Goal: Task Accomplishment & Management: Use online tool/utility

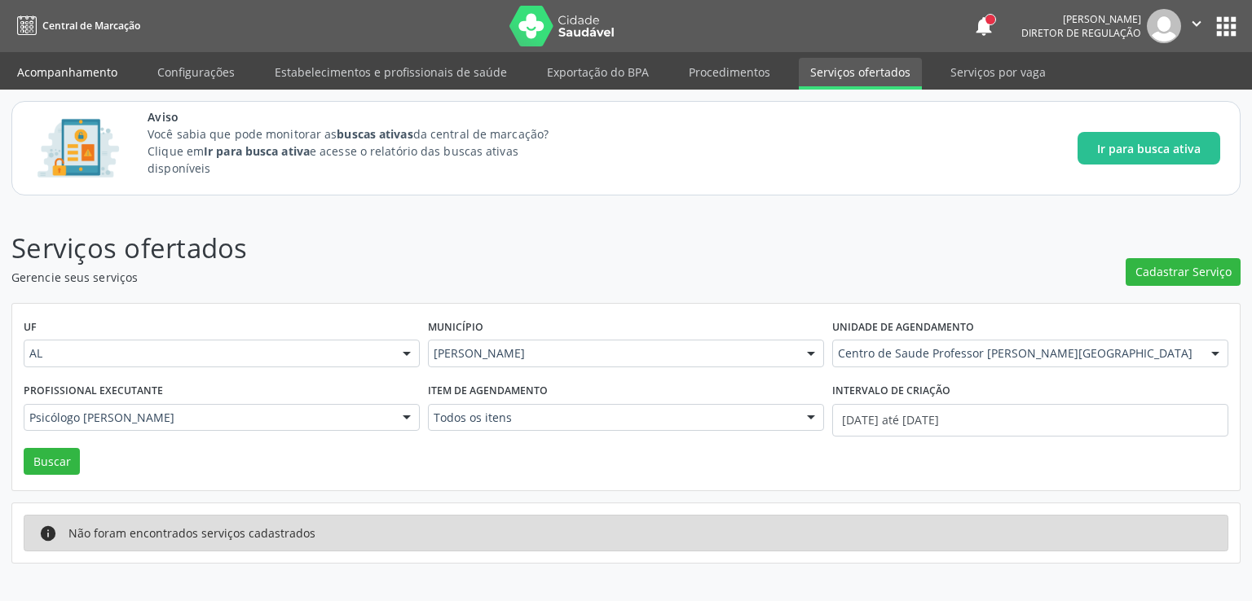
click at [53, 69] on link "Acompanhamento" at bounding box center [67, 72] width 123 height 29
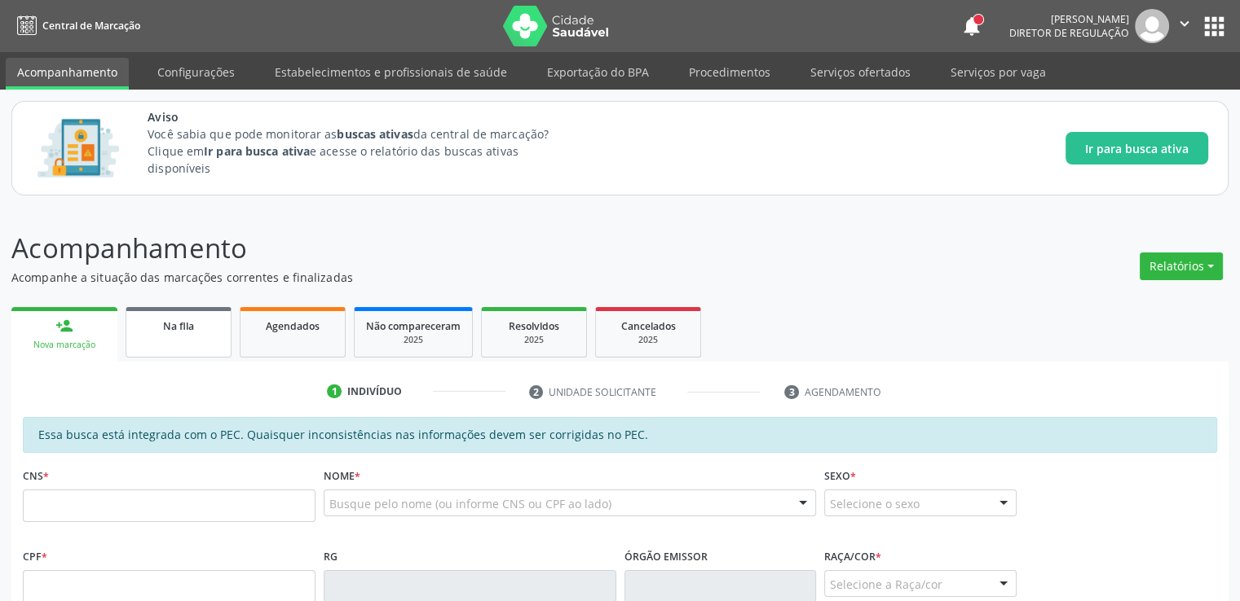
click at [181, 343] on link "Na fila" at bounding box center [179, 332] width 106 height 51
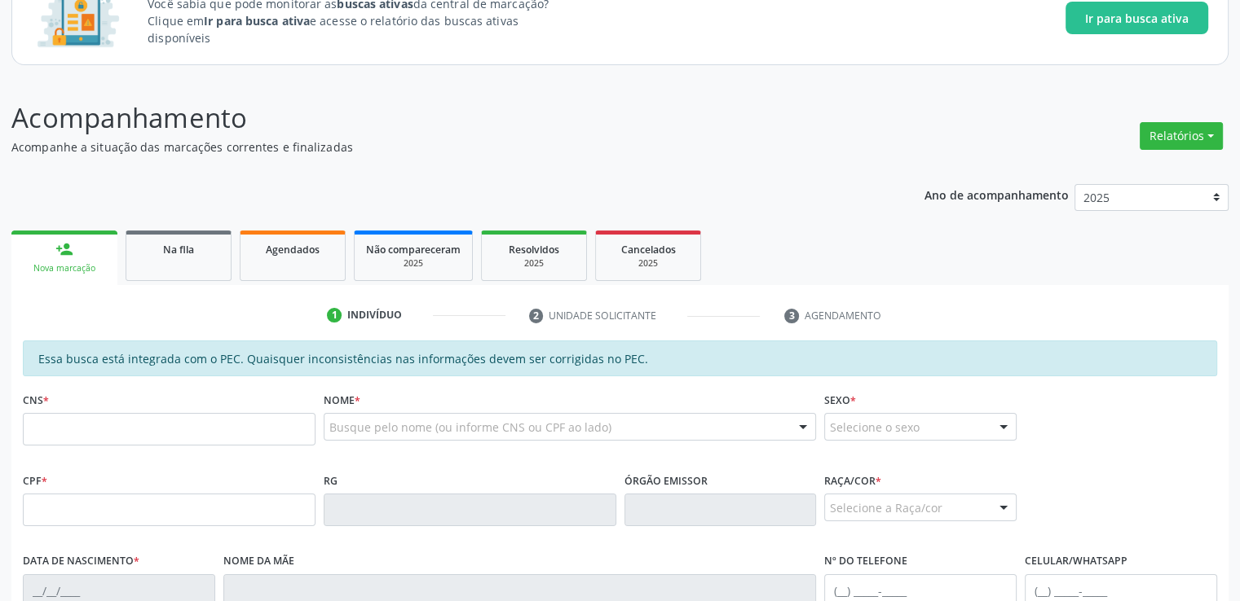
scroll to position [326, 0]
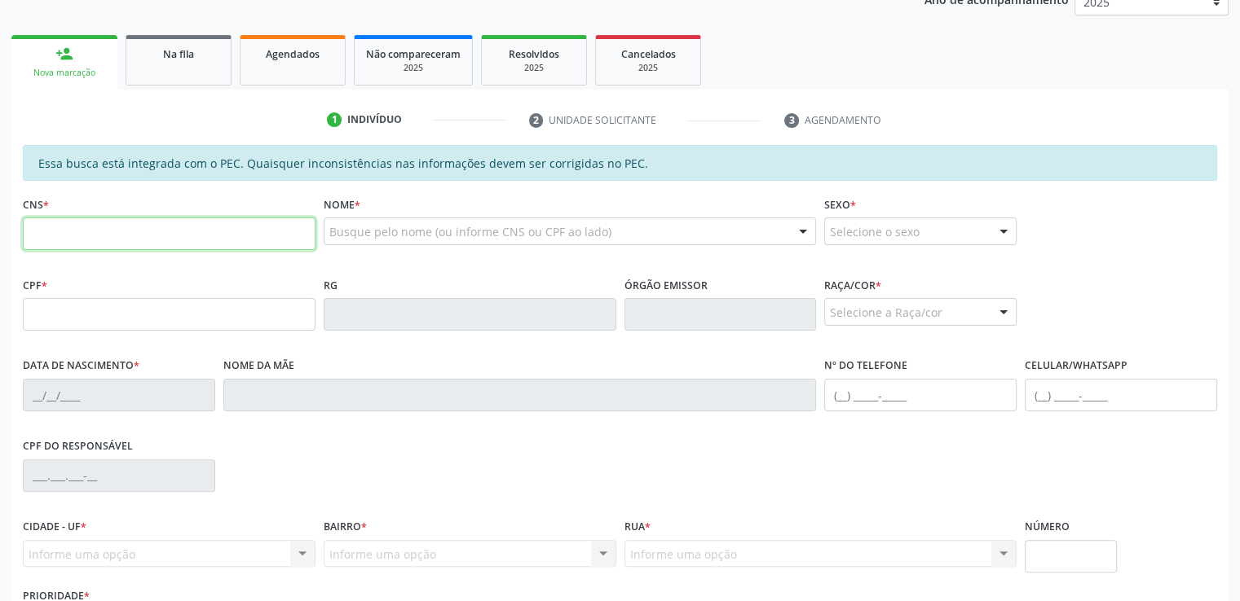
click at [129, 222] on input "text" at bounding box center [169, 234] width 293 height 33
type input "706 9021 0334 5334"
click at [391, 500] on div "CPF do responsável" at bounding box center [620, 474] width 1202 height 81
click at [412, 483] on div "CPF do responsável" at bounding box center [620, 474] width 1202 height 81
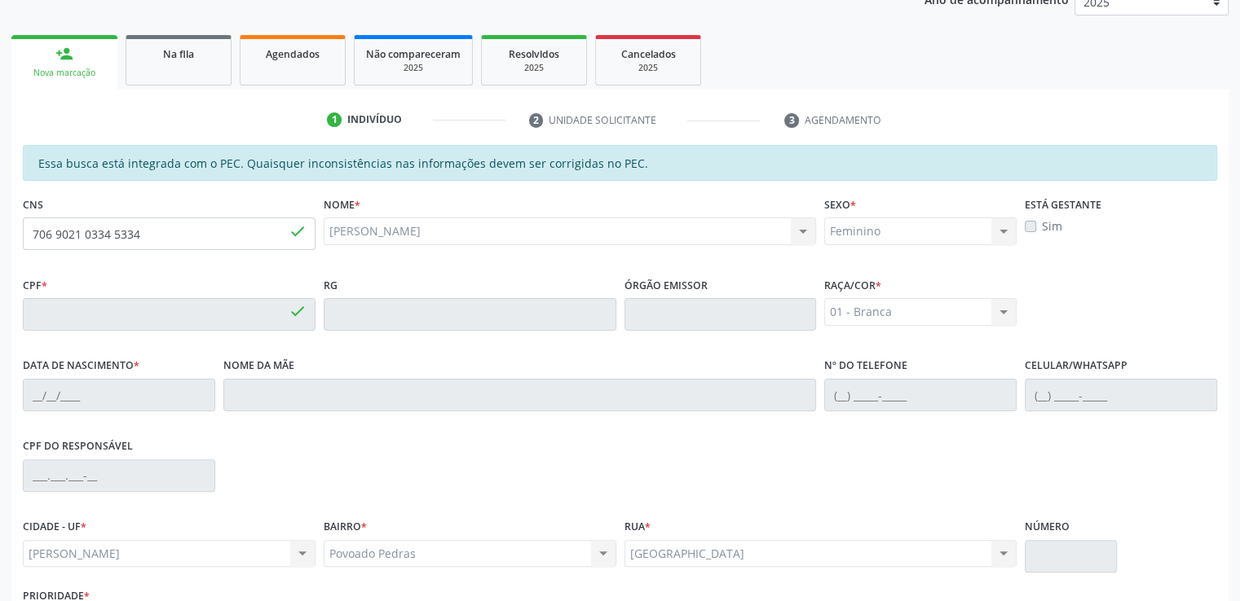
type input "060.905.924-63"
type input "[DATE]"
type input "[PERSON_NAME]"
type input "[PHONE_NUMBER]"
type input "6"
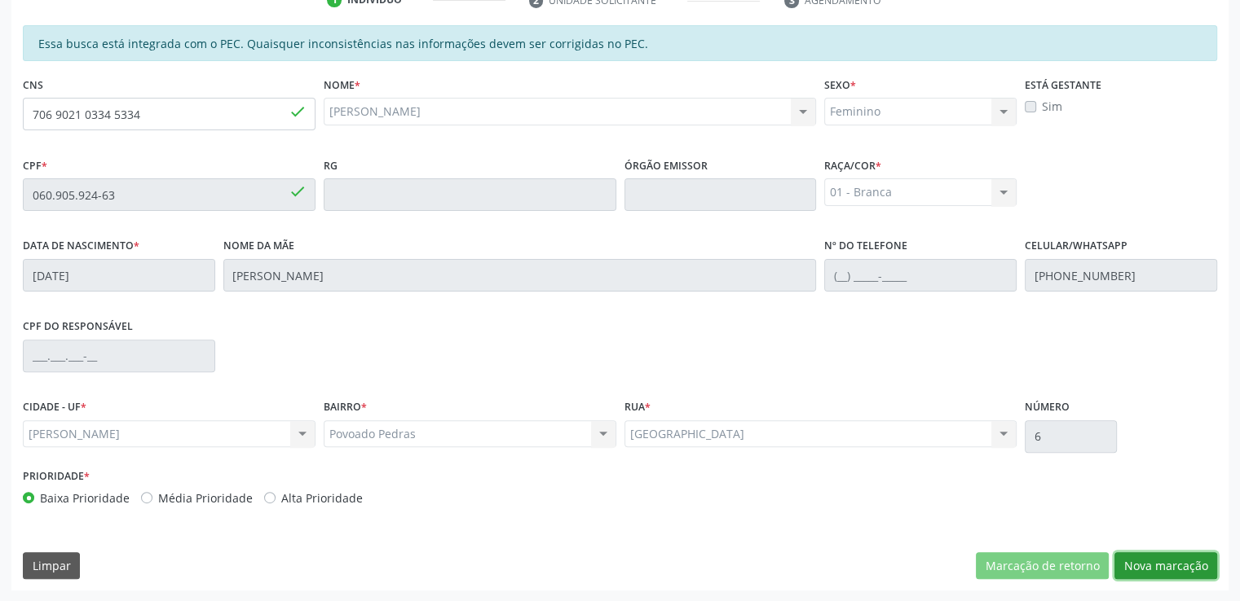
click at [1182, 568] on button "Nova marcação" at bounding box center [1165, 567] width 103 height 28
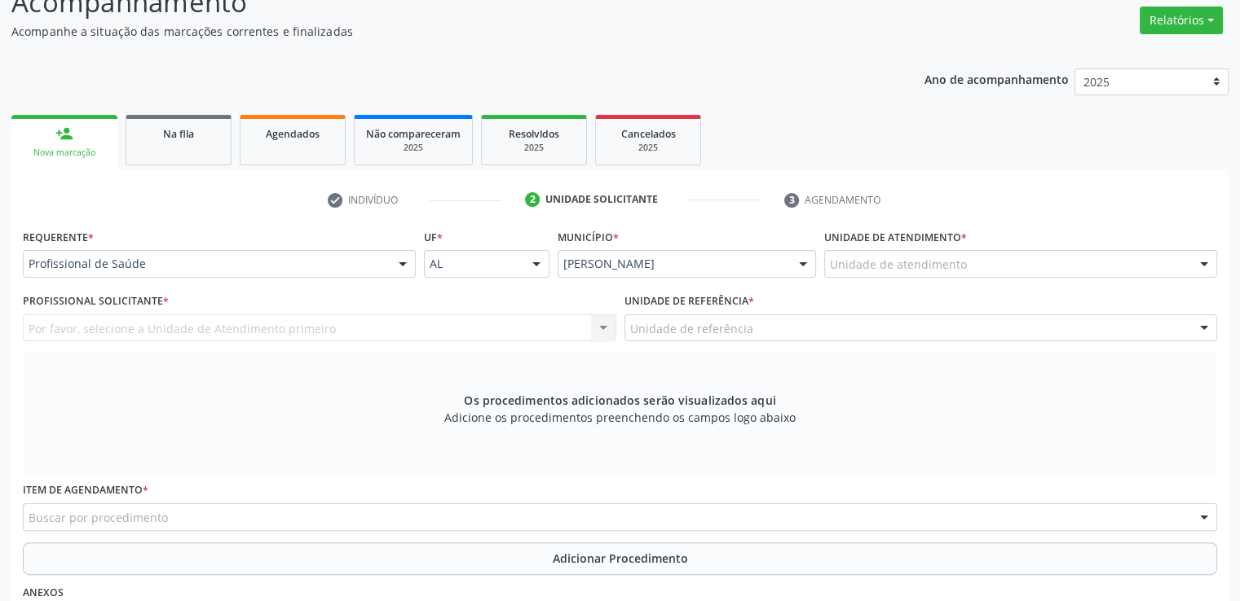
scroll to position [0, 0]
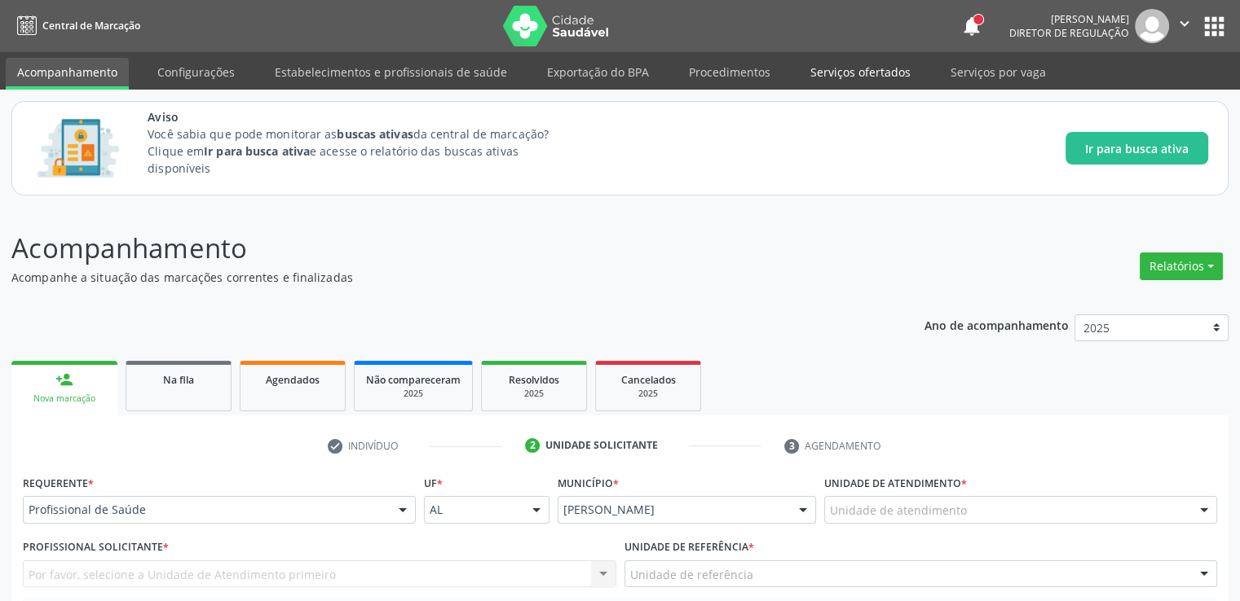
click at [861, 74] on link "Serviços ofertados" at bounding box center [860, 72] width 123 height 29
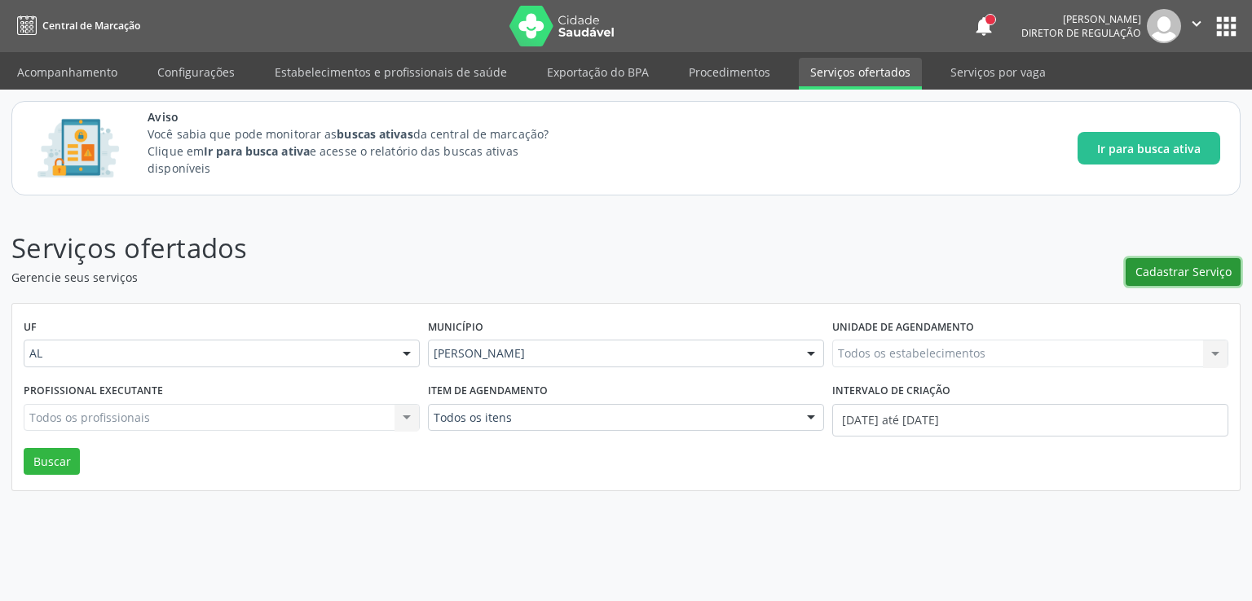
click at [1170, 270] on span "Cadastrar Serviço" at bounding box center [1183, 271] width 96 height 17
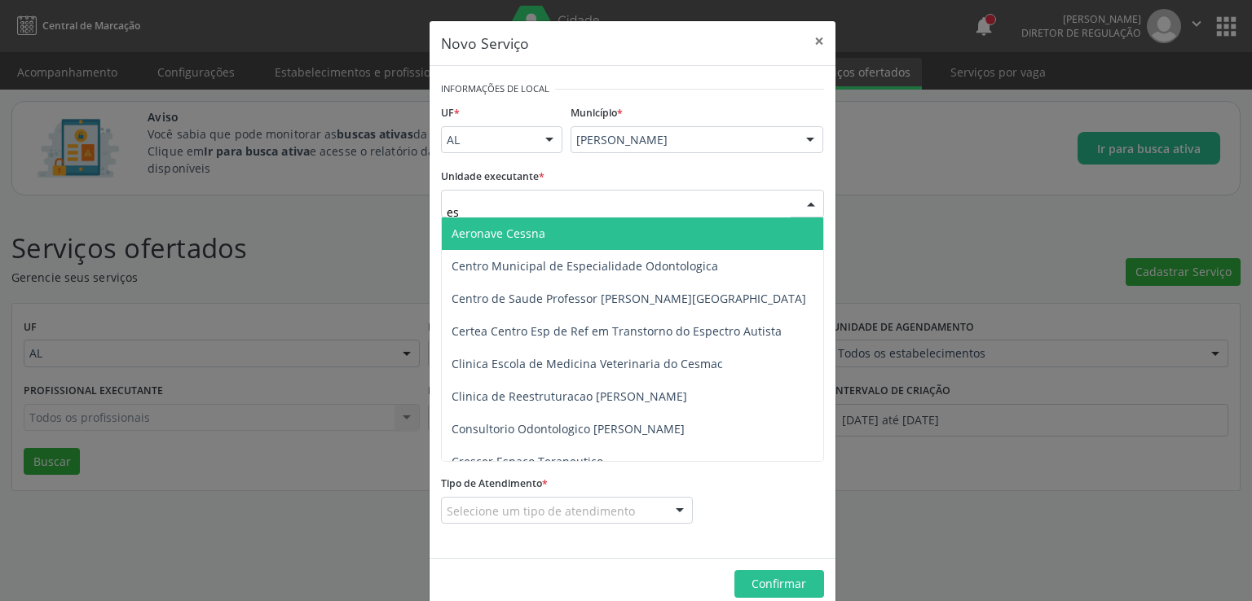
type input "est"
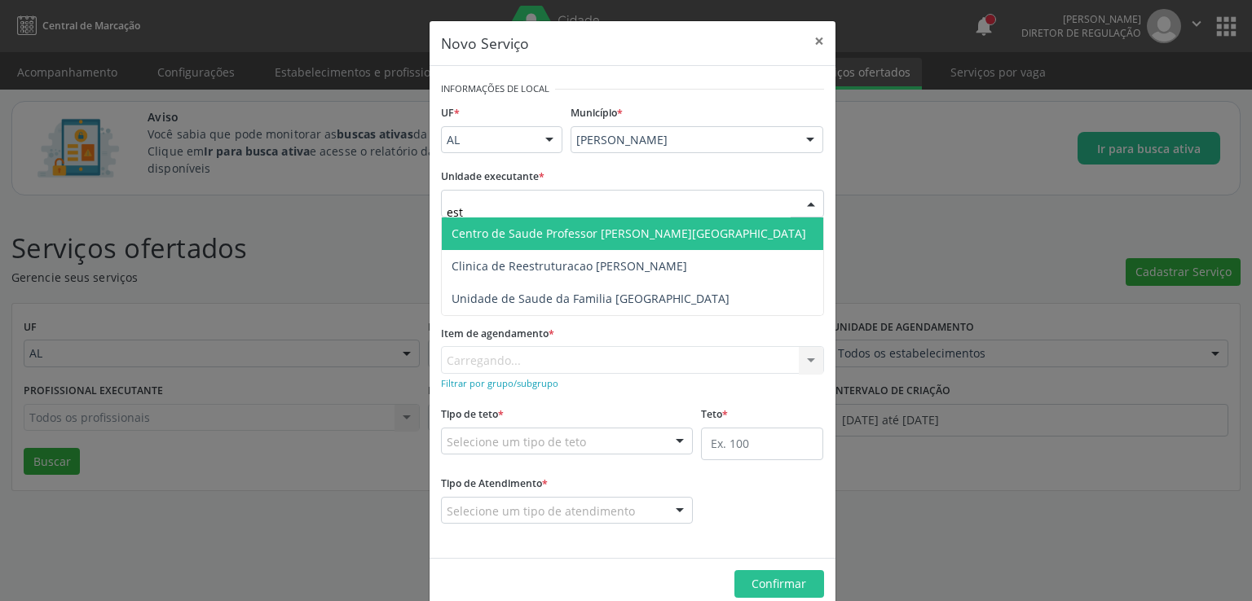
click at [557, 242] on span "Centro de Saude Professor [PERSON_NAME][GEOGRAPHIC_DATA]" at bounding box center [632, 234] width 381 height 33
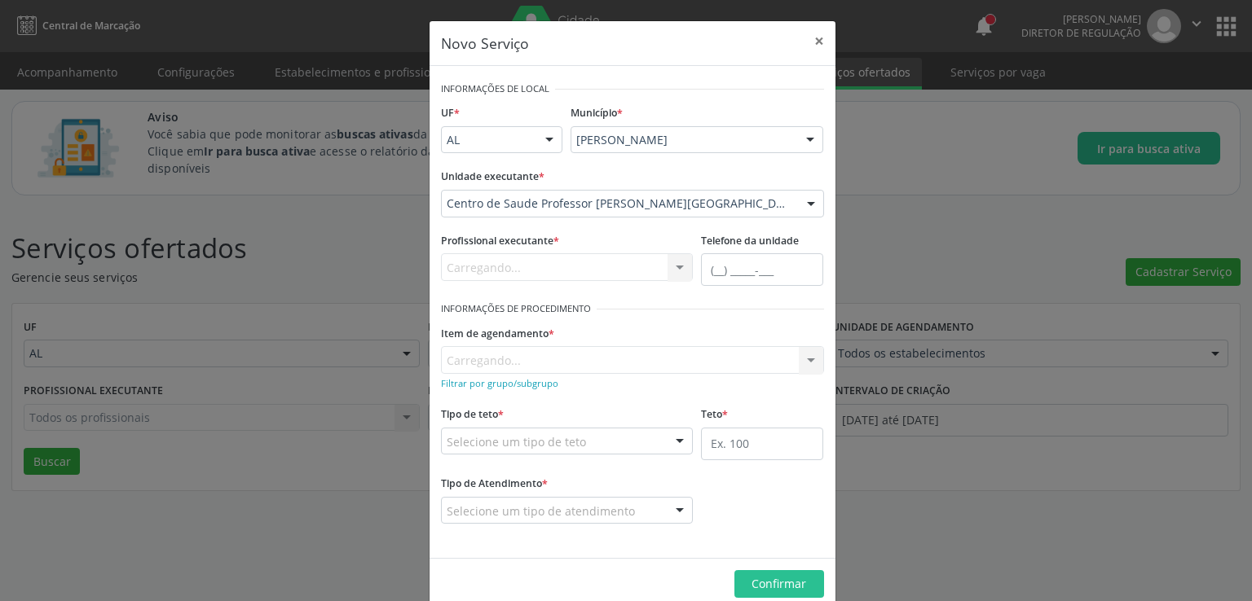
click at [521, 258] on div "Carregando... Nenhum resultado encontrado para: " " Não há nenhuma opção para s…" at bounding box center [567, 267] width 253 height 28
click at [514, 271] on div "Carregando... Nenhum resultado encontrado para: " " Não há nenhuma opção para s…" at bounding box center [567, 267] width 253 height 28
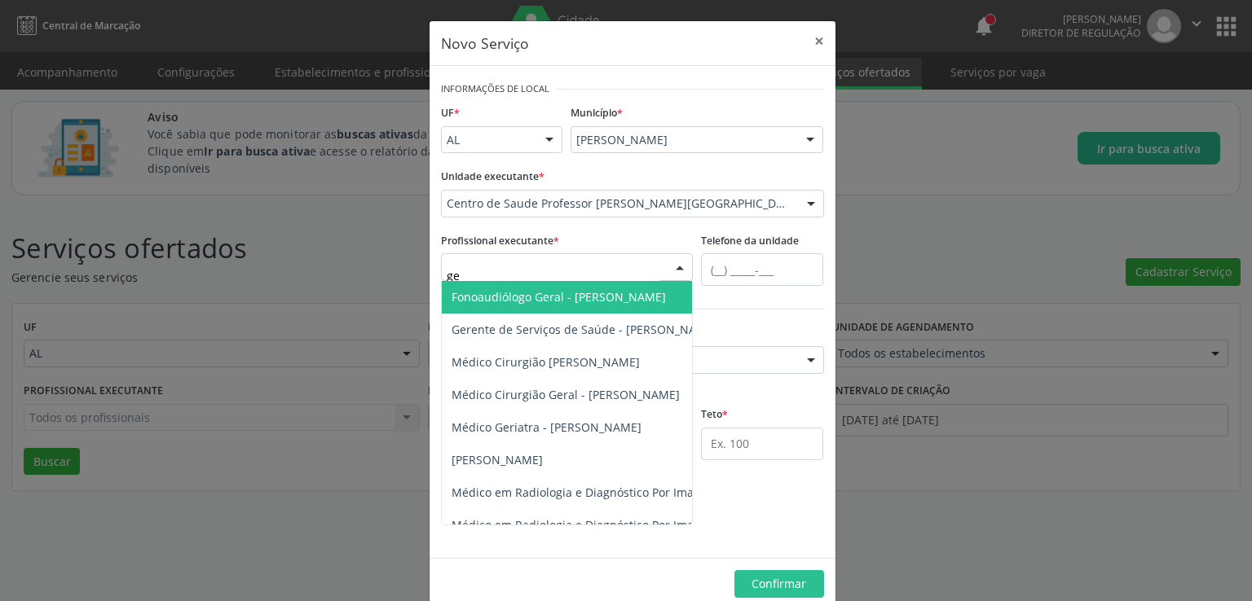
type input "geA"
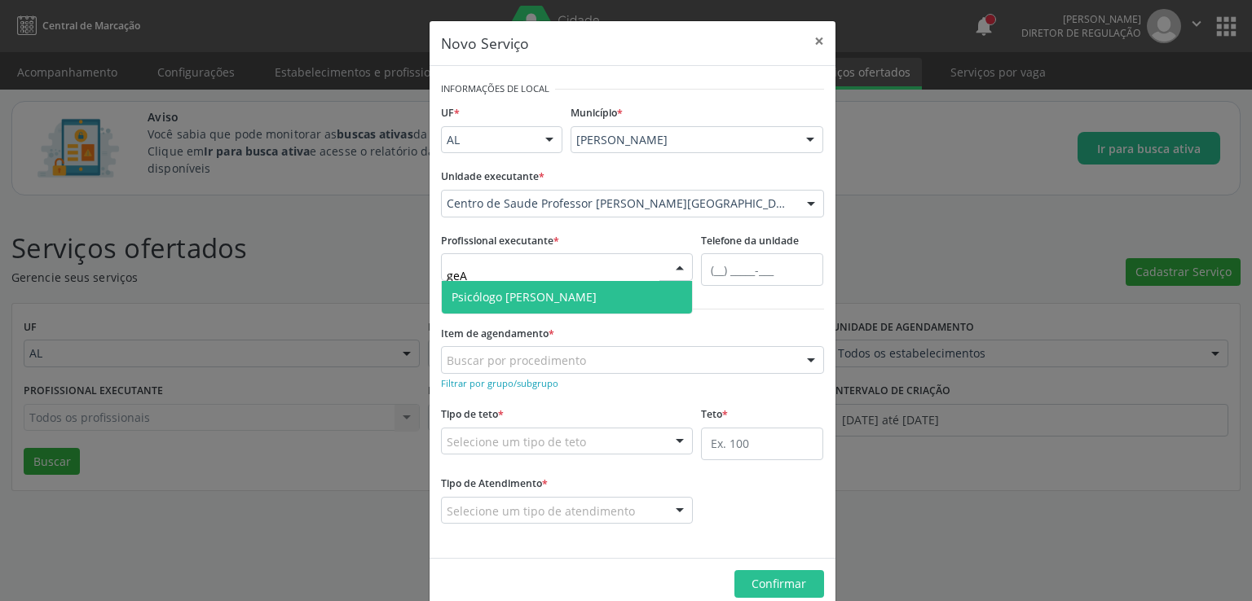
click at [526, 294] on span "Psicólogo [PERSON_NAME]" at bounding box center [523, 296] width 145 height 15
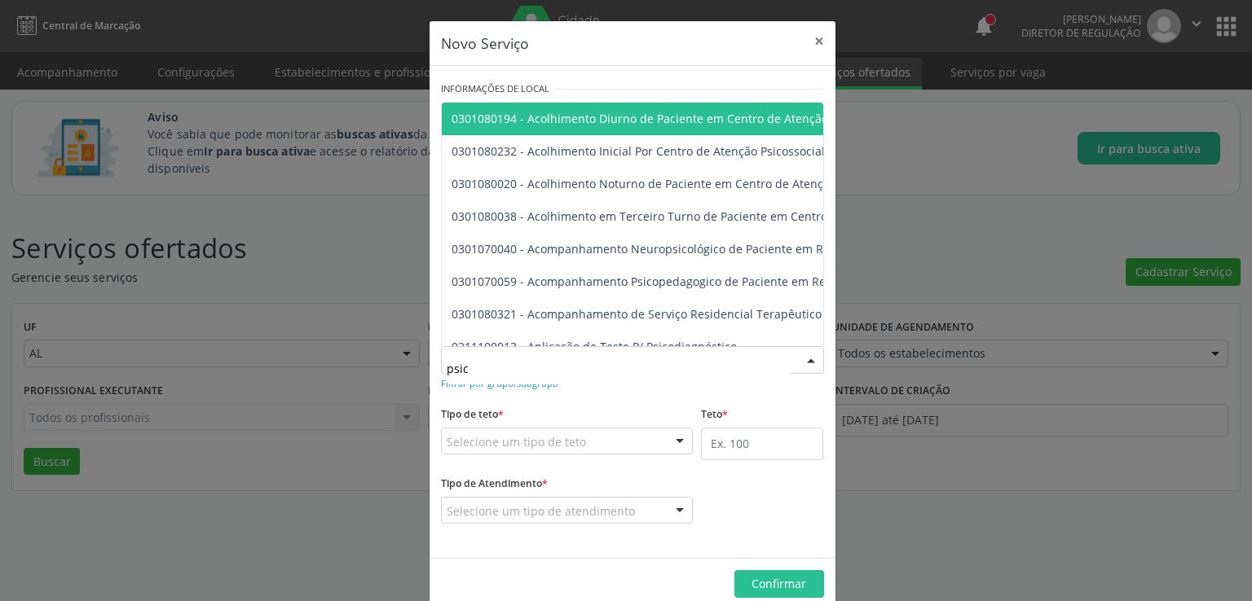
type input "psicó"
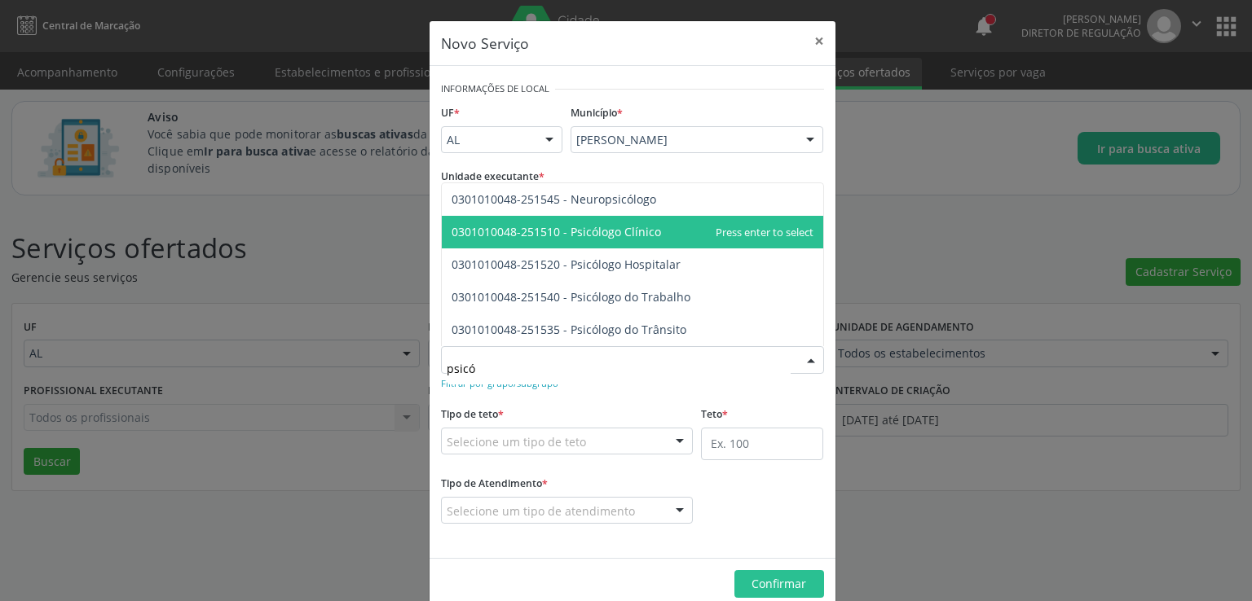
click at [650, 219] on span "0301010048-251510 - Psicólogo Clínico" at bounding box center [632, 232] width 381 height 33
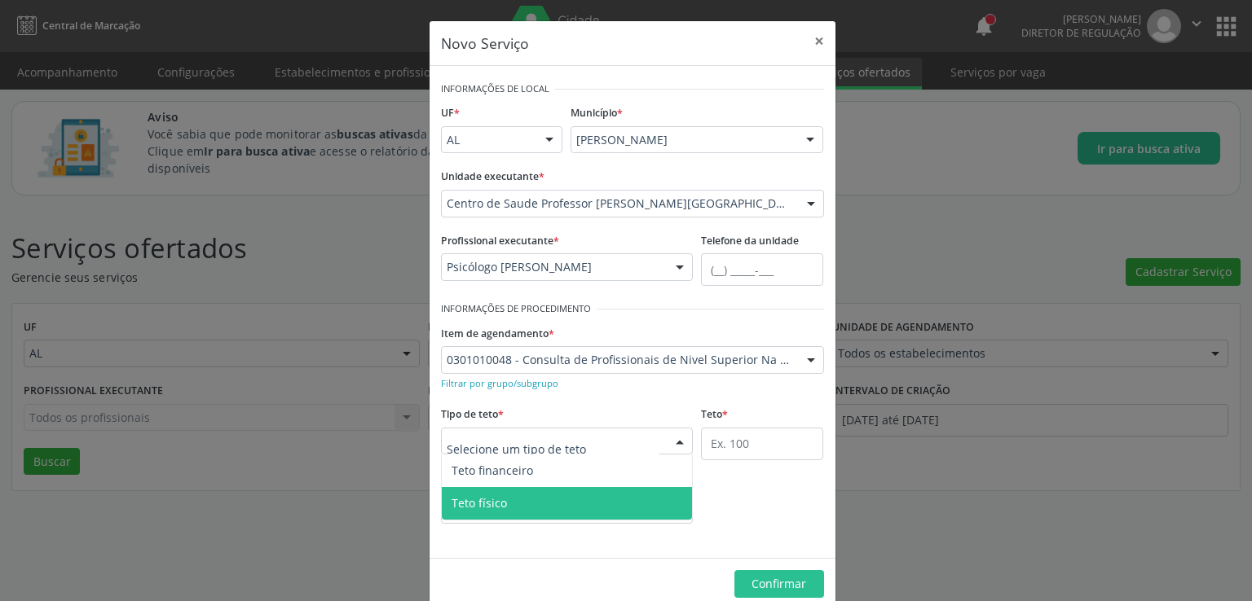
click at [500, 500] on span "Teto físico" at bounding box center [567, 503] width 251 height 33
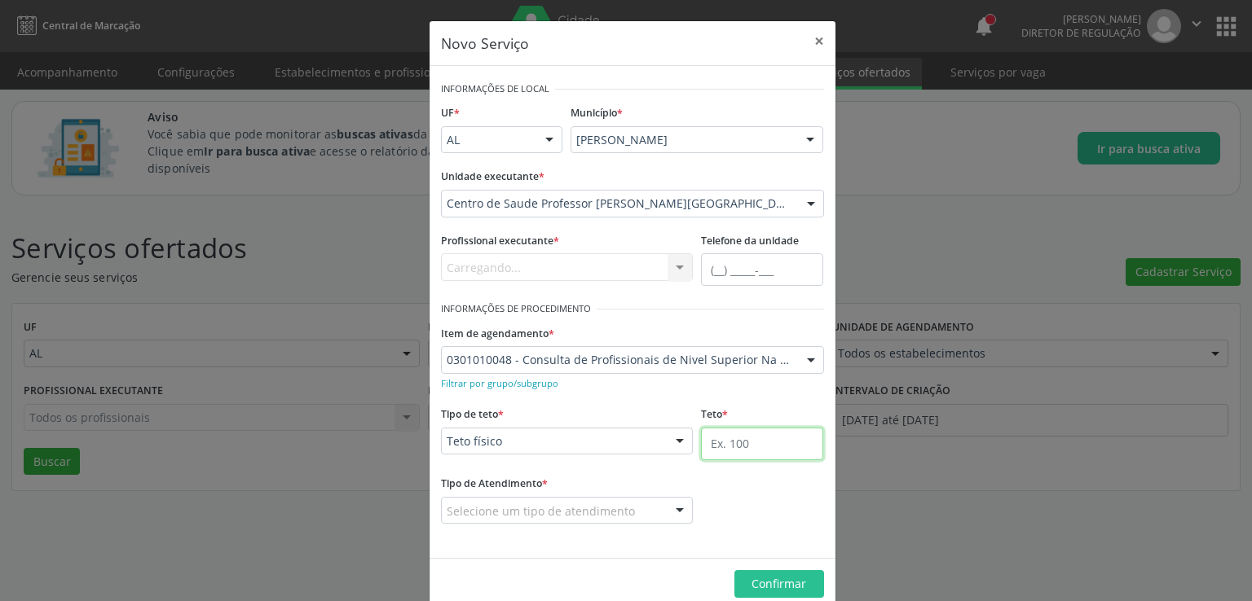
click at [746, 441] on input "text" at bounding box center [762, 444] width 122 height 33
type input "10"
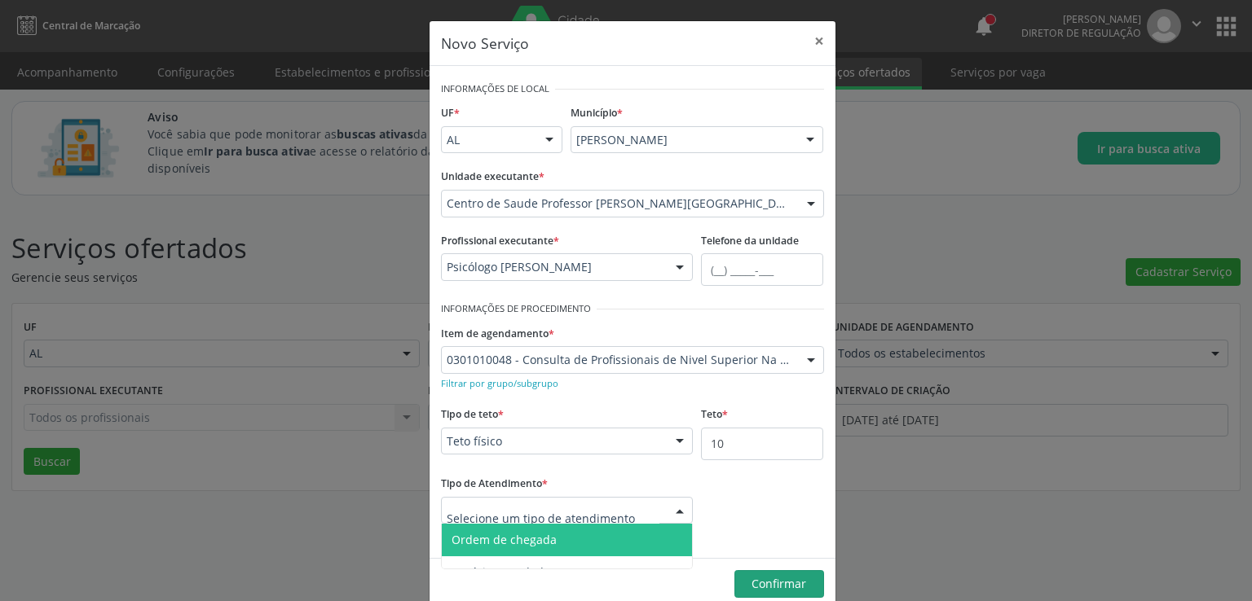
click at [526, 543] on span "Ordem de chegada" at bounding box center [503, 539] width 105 height 15
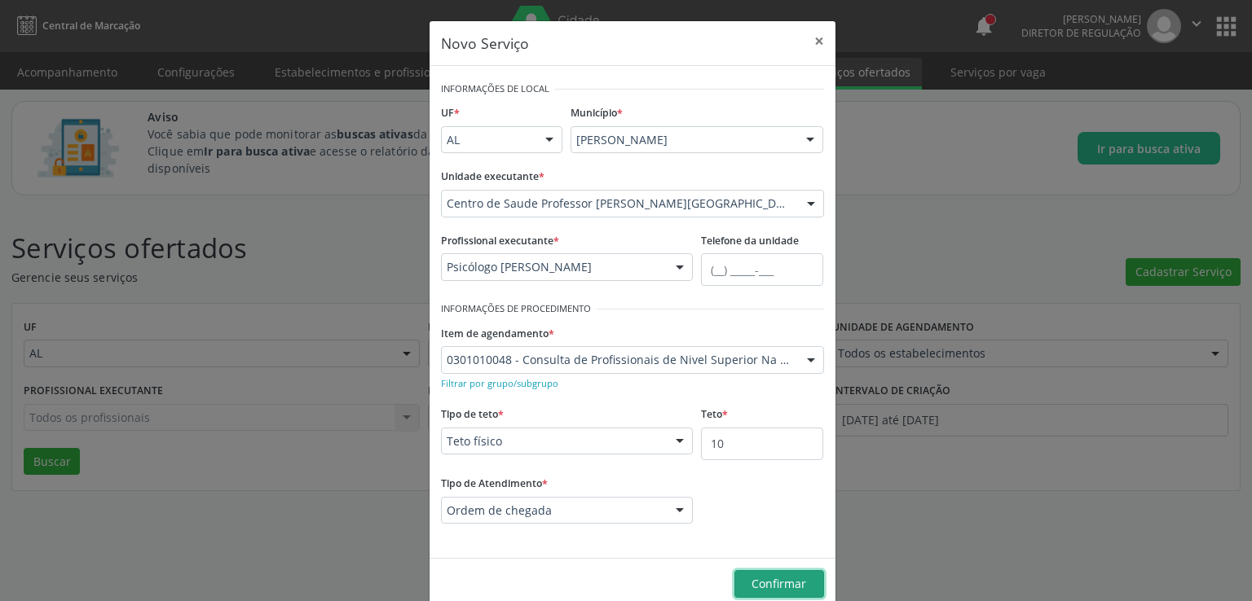
click at [783, 585] on span "Confirmar" at bounding box center [778, 583] width 55 height 15
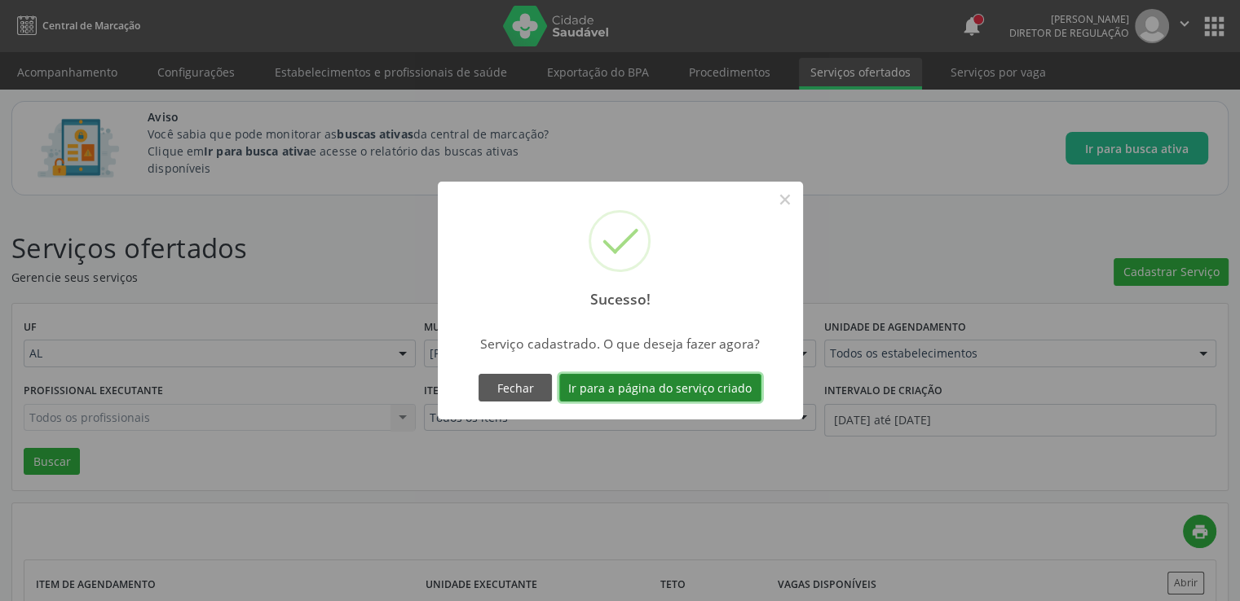
click at [650, 390] on button "Ir para a página do serviço criado" at bounding box center [660, 388] width 202 height 28
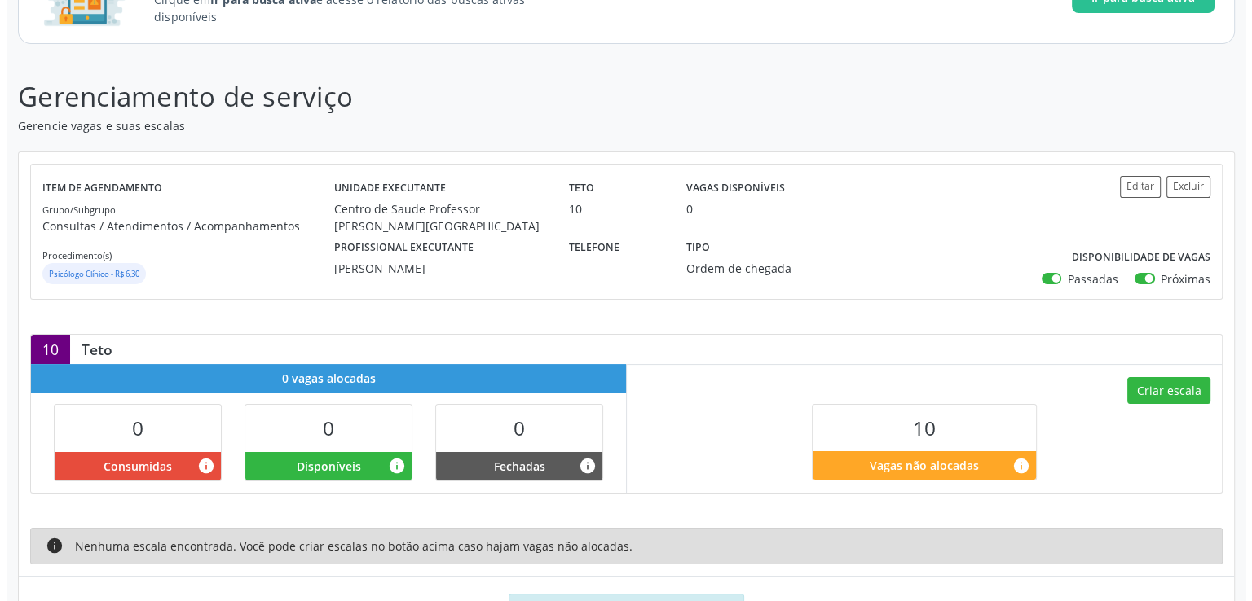
scroll to position [244, 0]
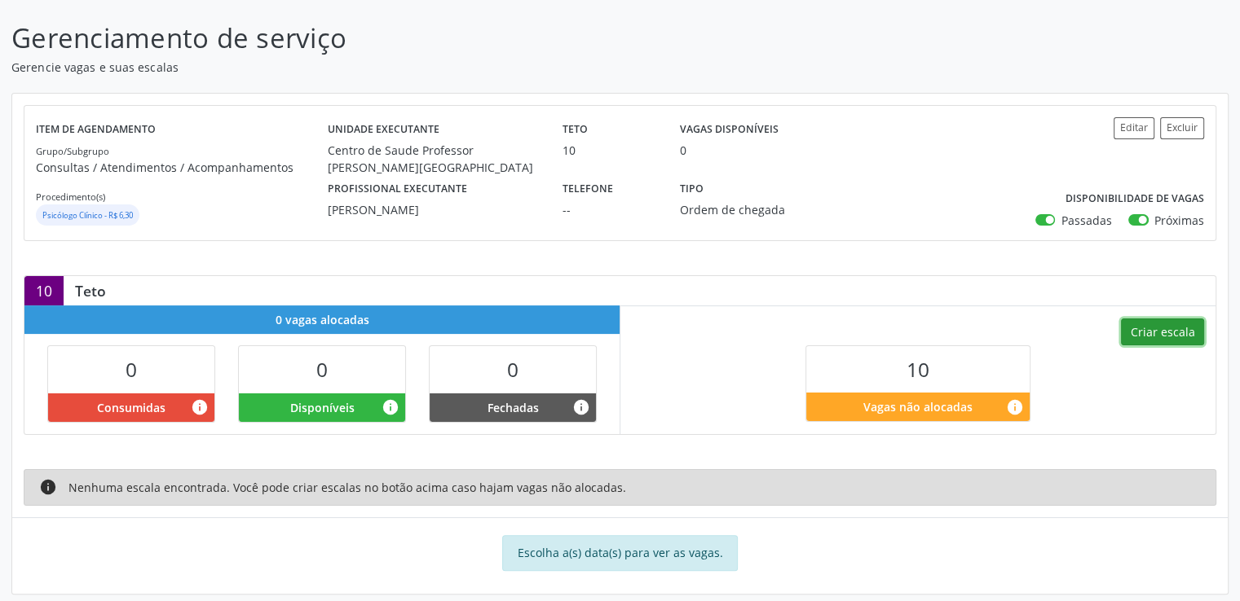
click at [1136, 331] on button "Criar escala" at bounding box center [1162, 333] width 83 height 28
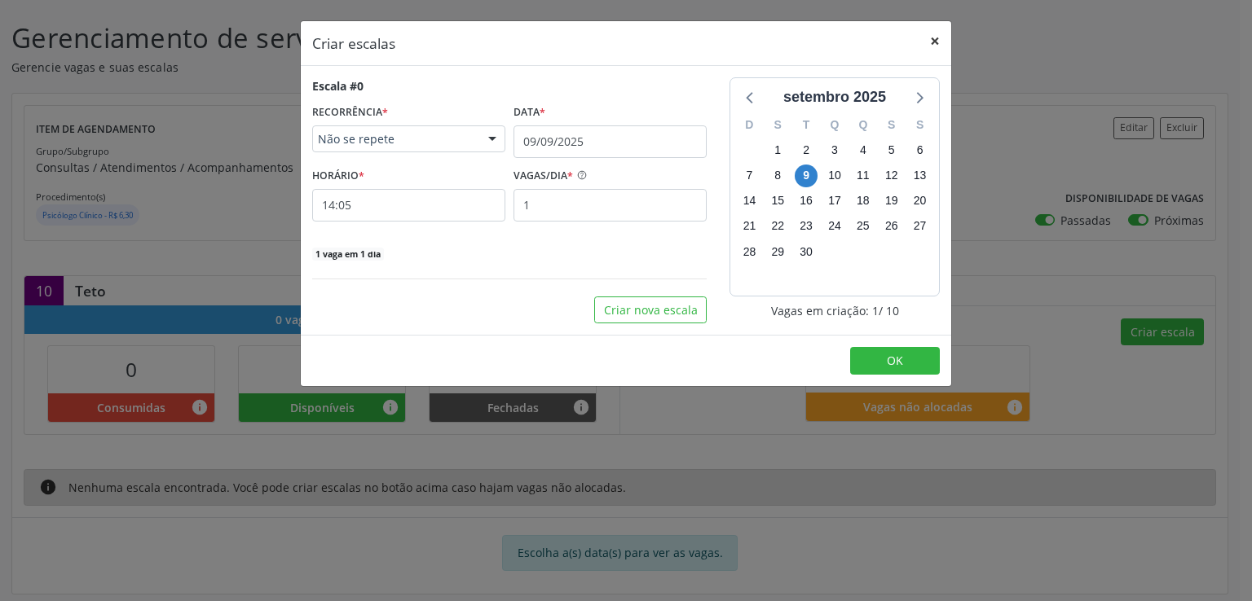
click at [934, 41] on button "×" at bounding box center [934, 41] width 33 height 40
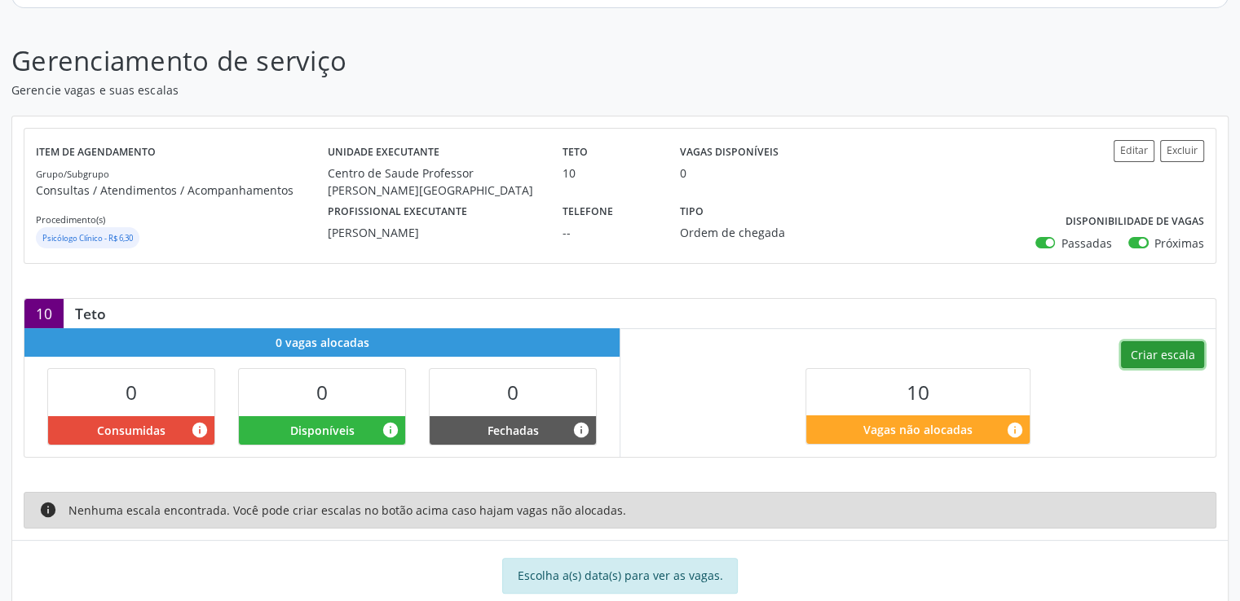
scroll to position [258, 0]
